Goal: Transaction & Acquisition: Purchase product/service

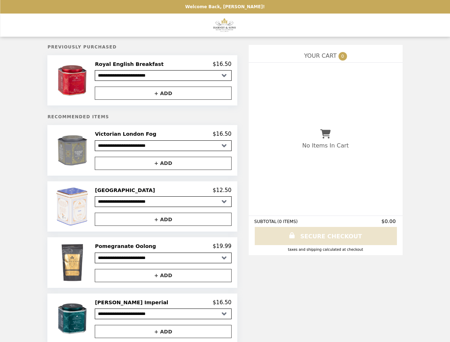
click at [87, 81] on img at bounding box center [73, 80] width 36 height 39
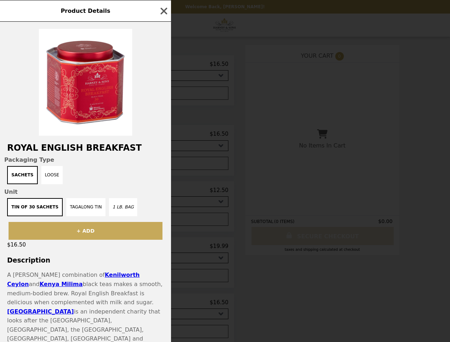
click at [163, 65] on div "Product Details Royal English Breakfast Packaging Type Sachets Loose Unit Tin o…" at bounding box center [225, 171] width 450 height 342
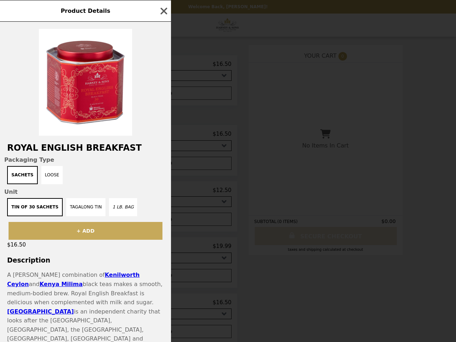
click at [163, 94] on div "Product Details Royal English Breakfast Packaging Type Sachets Loose Unit Tin o…" at bounding box center [228, 171] width 456 height 342
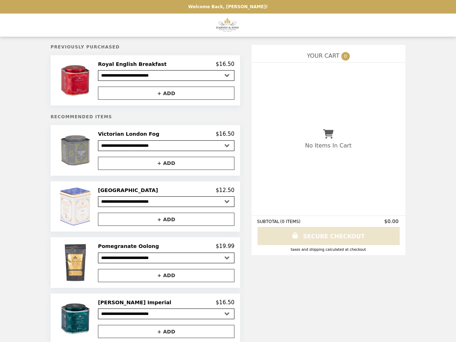
click at [163, 136] on div "Victorian London Fog $16.50" at bounding box center [166, 134] width 136 height 6
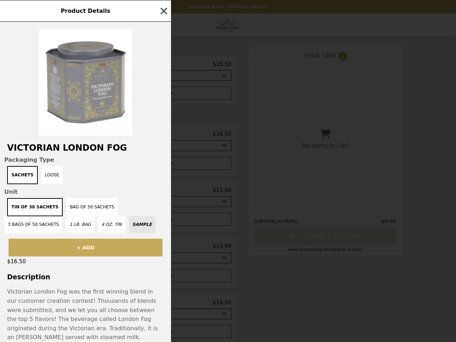
click at [163, 166] on div "Product Details Victorian London Fog Packaging Type Sachets Loose Unit Tin of 3…" at bounding box center [228, 171] width 456 height 342
click at [87, 209] on button "Bag of 50 Sachets" at bounding box center [91, 207] width 51 height 18
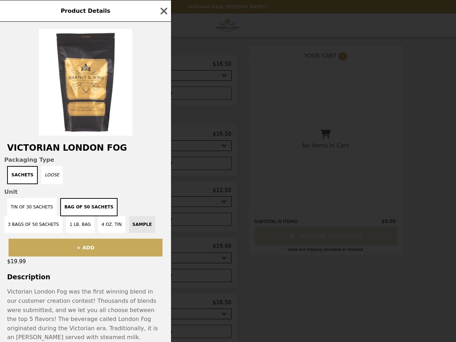
click at [163, 193] on div "Product Details Victorian London Fog Packaging Type Sachets Loose Unit Tin of 3…" at bounding box center [228, 171] width 456 height 342
click at [163, 222] on div "Product Details Victorian London Fog Packaging Type Sachets Loose Unit Tin of 3…" at bounding box center [228, 171] width 456 height 342
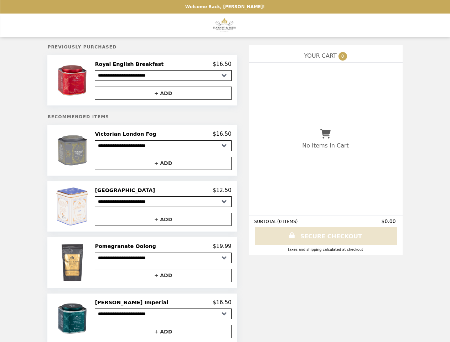
click at [87, 266] on img at bounding box center [73, 262] width 36 height 39
